Goal: Task Accomplishment & Management: Use online tool/utility

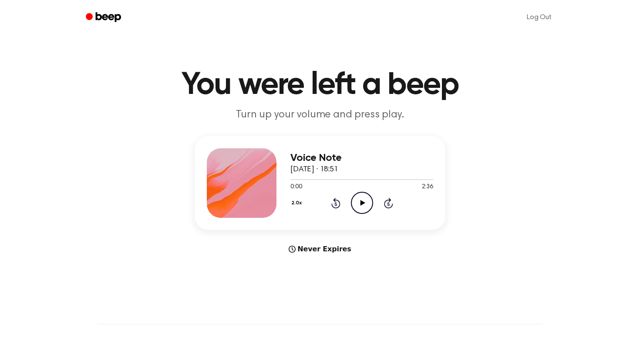
click at [319, 252] on div "Never Expires" at bounding box center [320, 249] width 251 height 10
click at [295, 247] on icon at bounding box center [292, 249] width 7 height 7
click at [304, 250] on div "Never Expires" at bounding box center [320, 249] width 251 height 10
click at [309, 251] on div "Never Expires" at bounding box center [320, 249] width 251 height 10
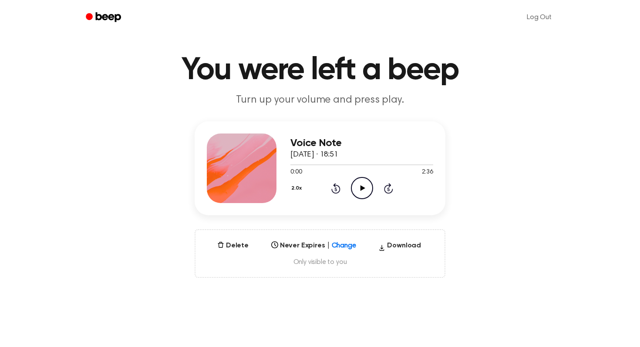
click at [341, 249] on div "Select..." at bounding box center [314, 243] width 92 height 12
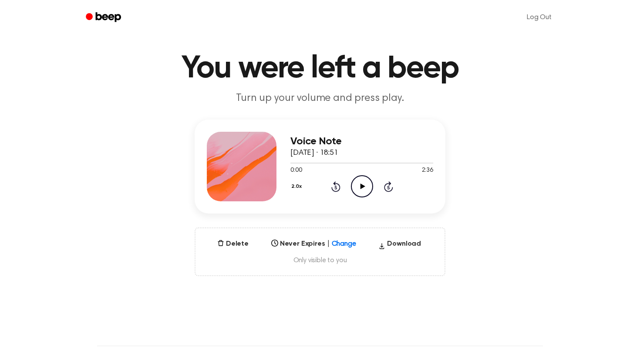
scroll to position [19, 0]
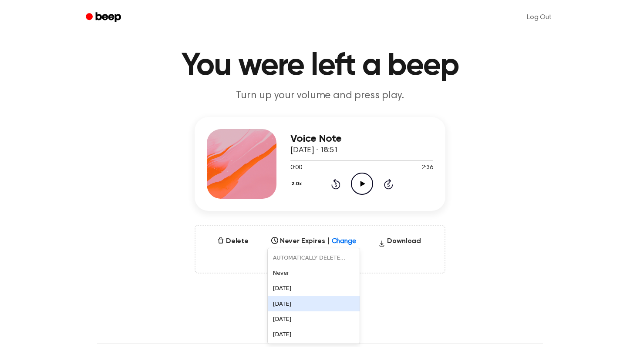
click at [318, 299] on div "[DATE]" at bounding box center [314, 304] width 92 height 15
